Goal: Download file/media

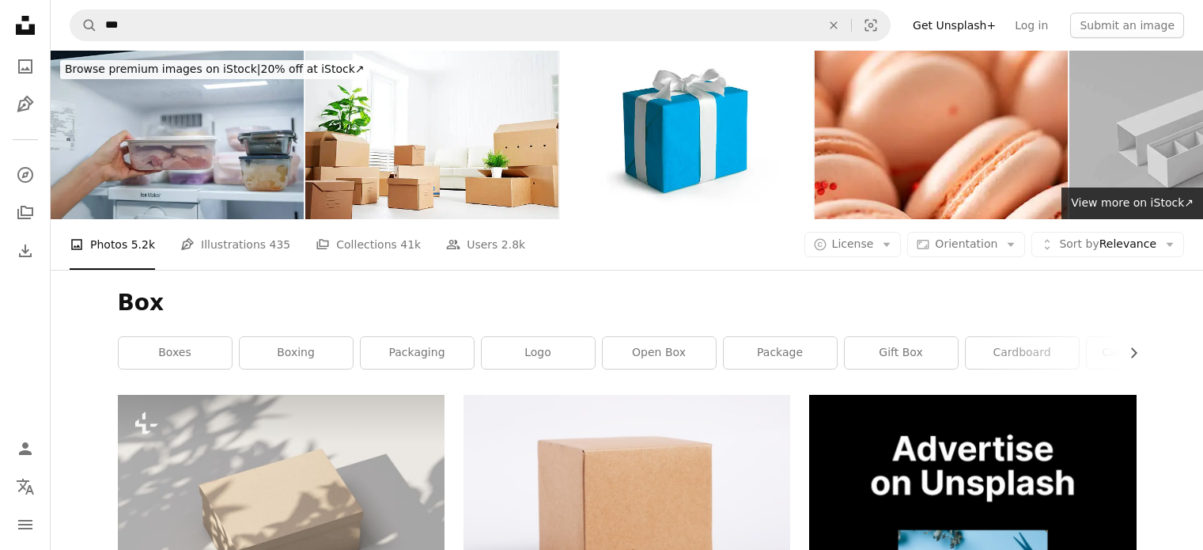
scroll to position [949, 0]
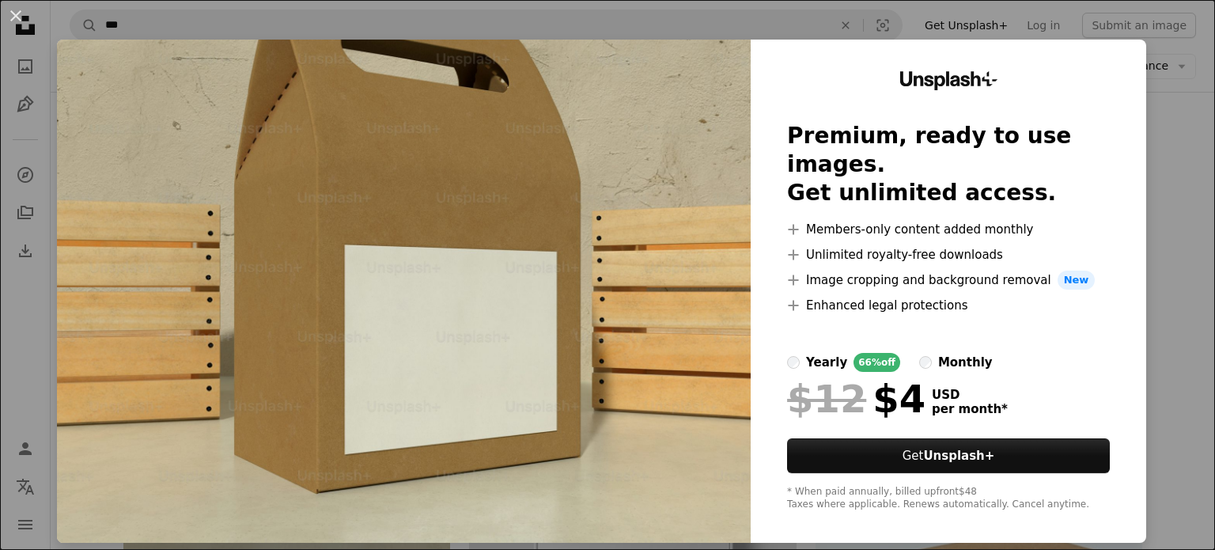
click at [627, 269] on img at bounding box center [404, 291] width 694 height 503
click at [13, 13] on button "An X shape" at bounding box center [15, 15] width 19 height 19
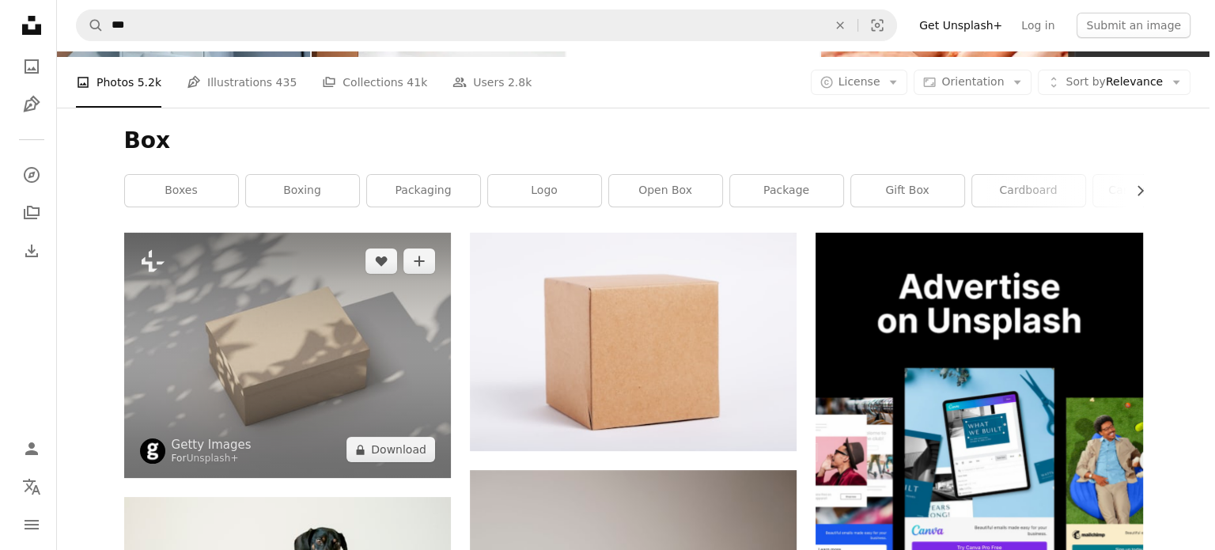
scroll to position [79, 0]
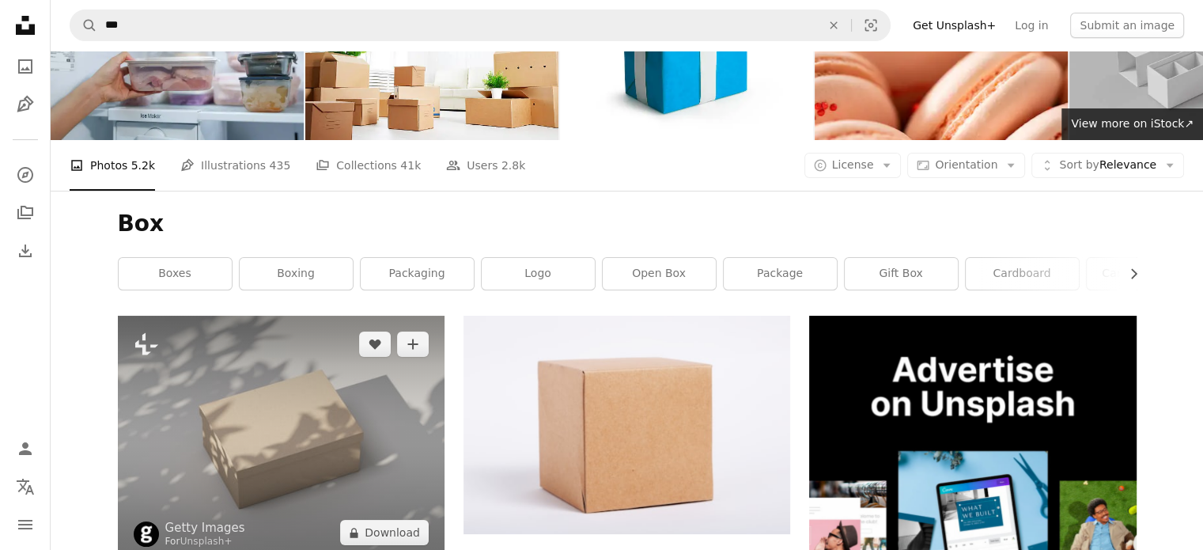
click at [326, 316] on img at bounding box center [281, 438] width 327 height 245
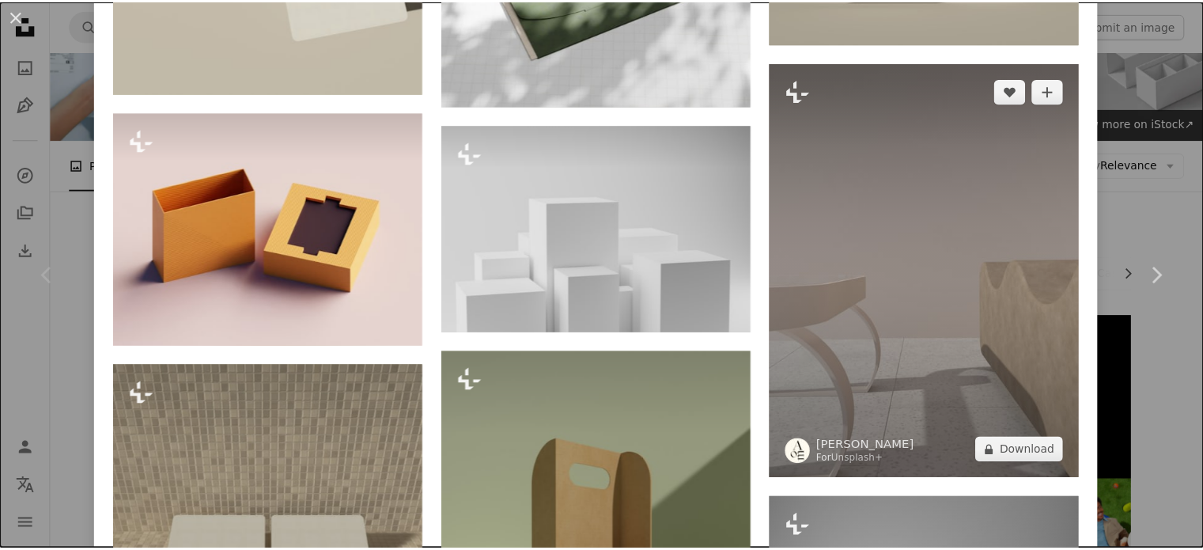
scroll to position [2970, 0]
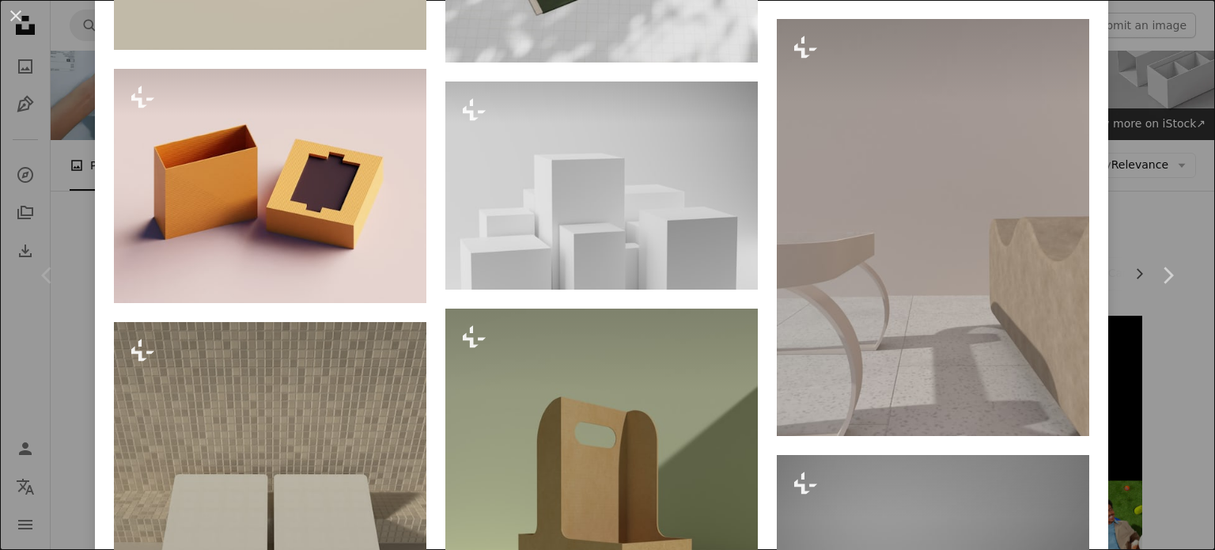
click at [1161, 97] on div "An X shape Chevron left Chevron right Getty Images For Unsplash+ A heart A plus…" at bounding box center [607, 275] width 1215 height 550
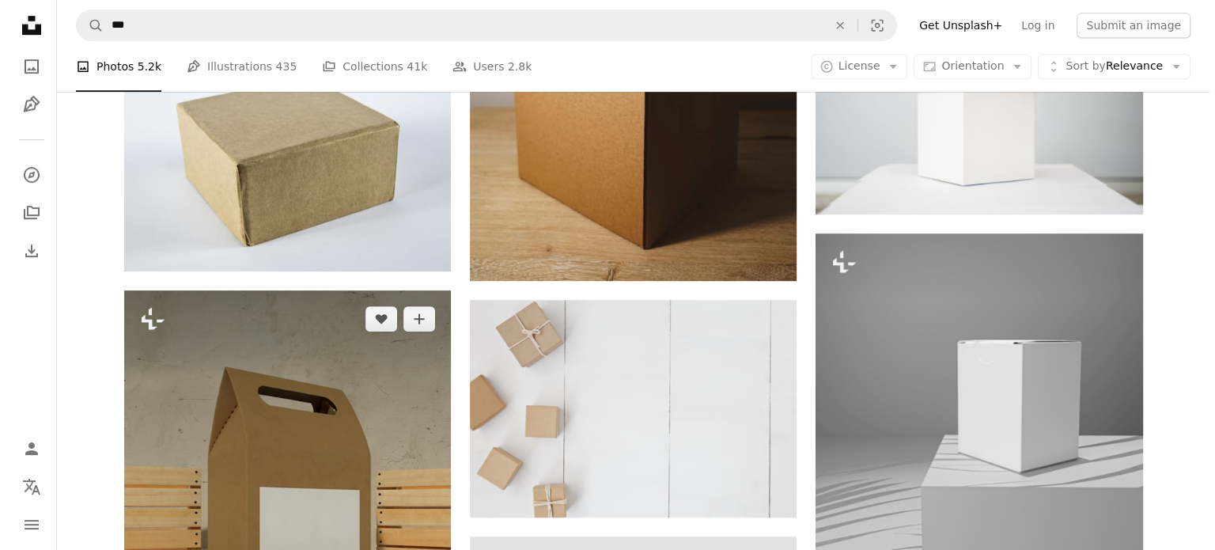
scroll to position [870, 0]
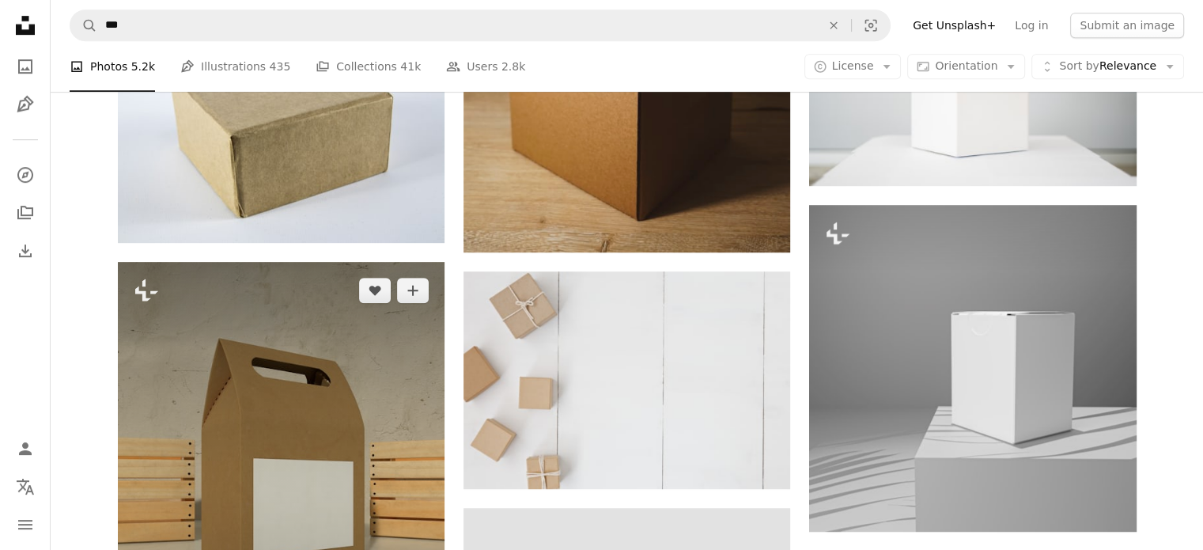
click at [311, 283] on img at bounding box center [281, 480] width 327 height 436
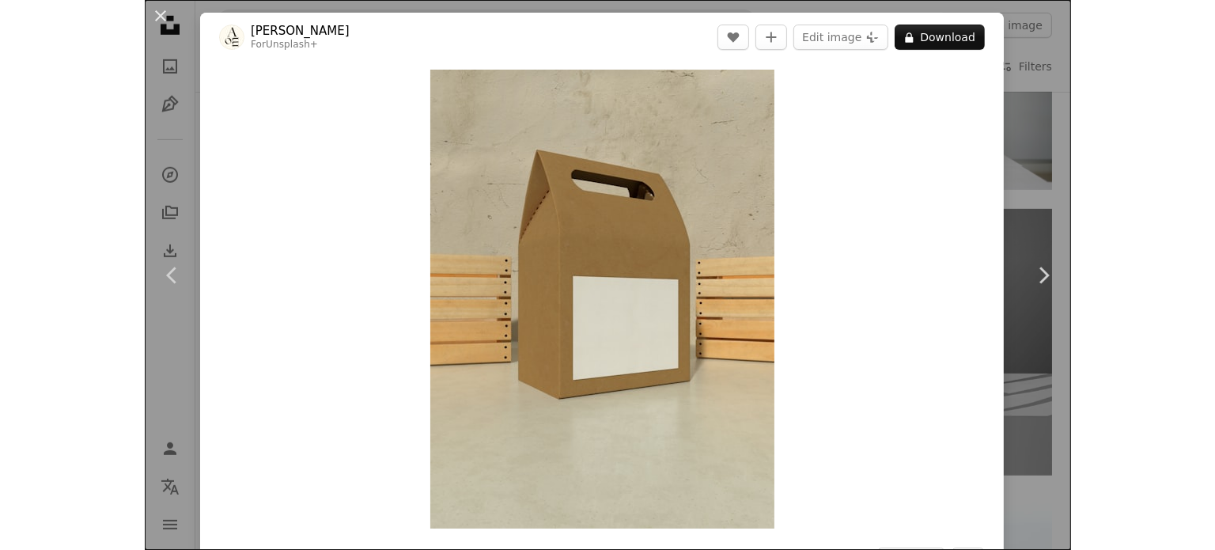
scroll to position [870, 0]
